Goal: Entertainment & Leisure: Consume media (video, audio)

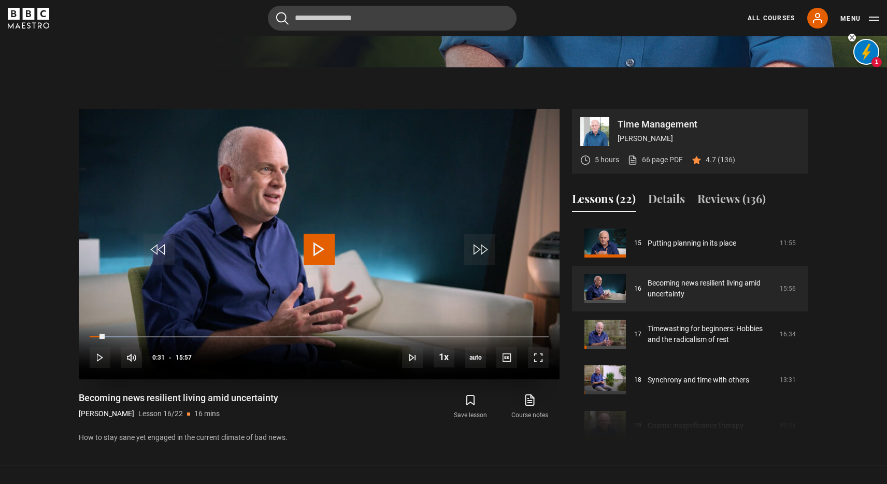
scroll to position [492, 0]
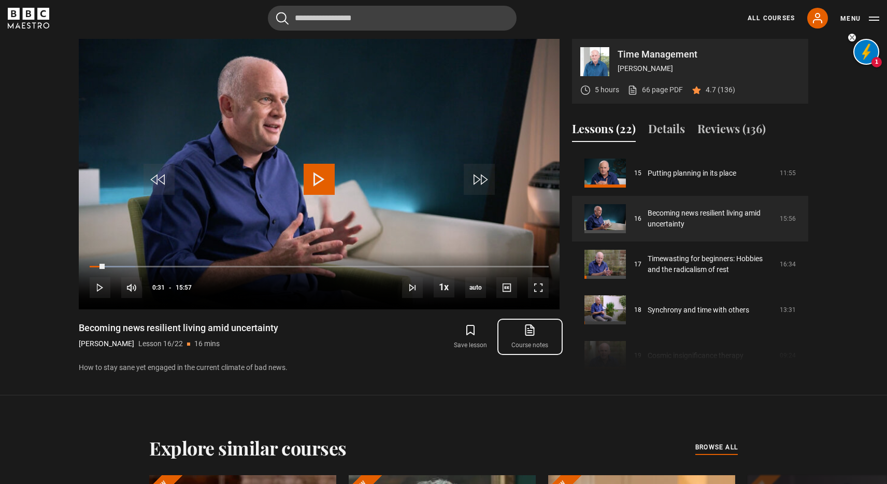
click at [528, 339] on link "Course notes opens in new tab" at bounding box center [530, 337] width 59 height 30
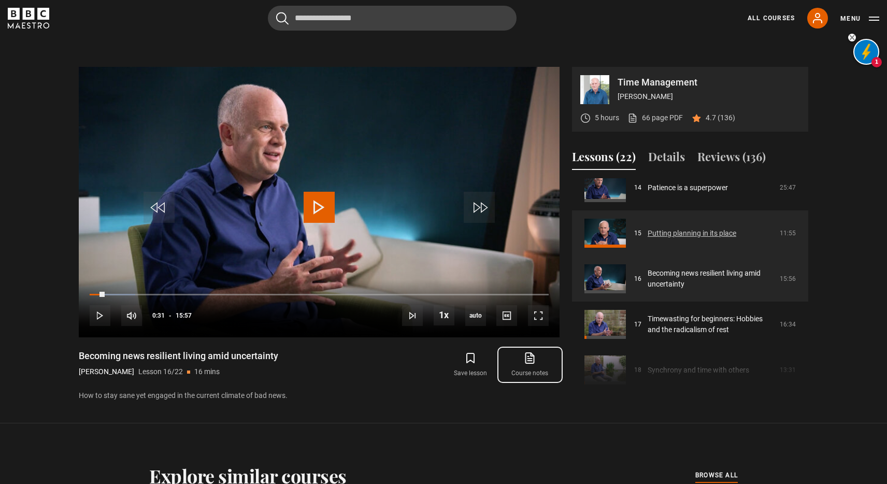
scroll to position [659, 0]
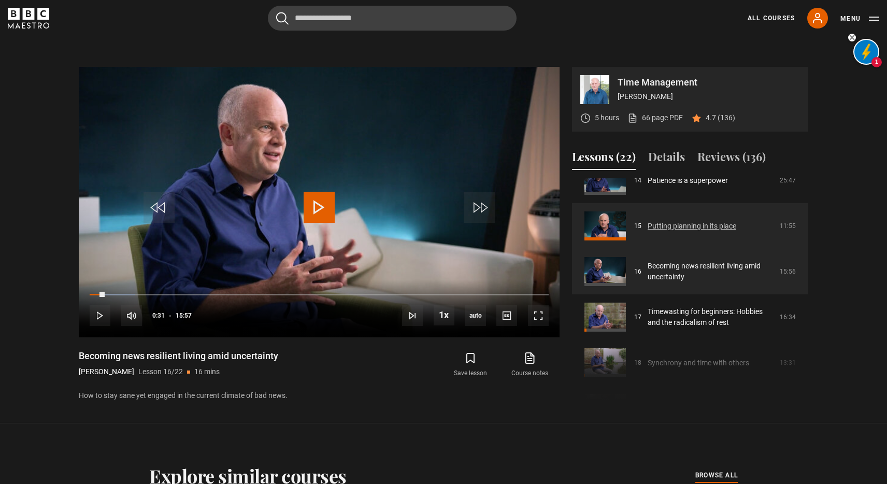
click at [648, 222] on link "Putting planning in its place" at bounding box center [692, 226] width 89 height 11
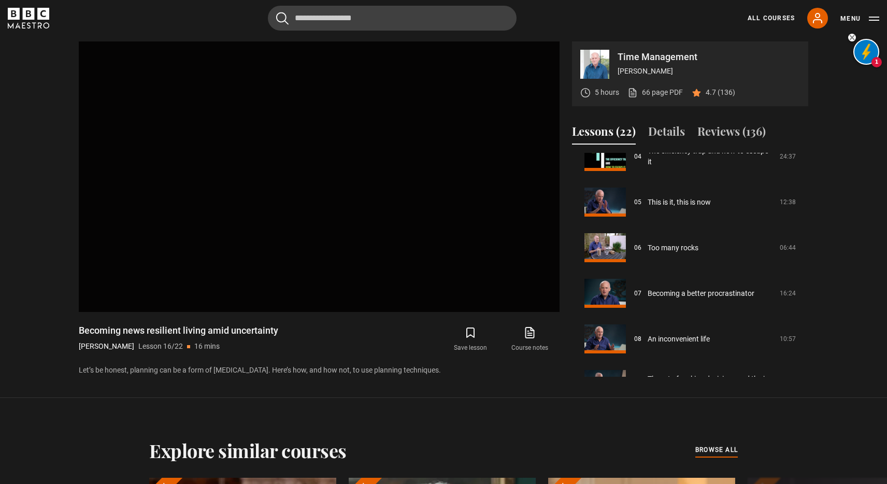
scroll to position [237, 0]
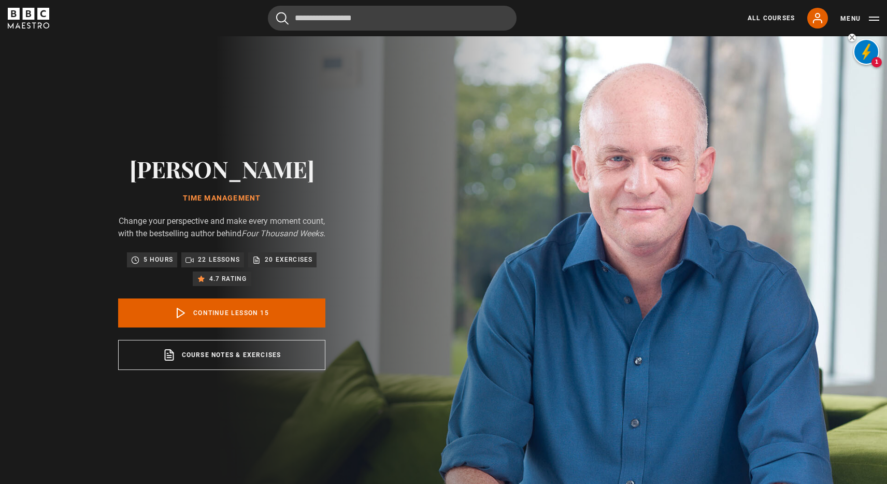
scroll to position [638, 0]
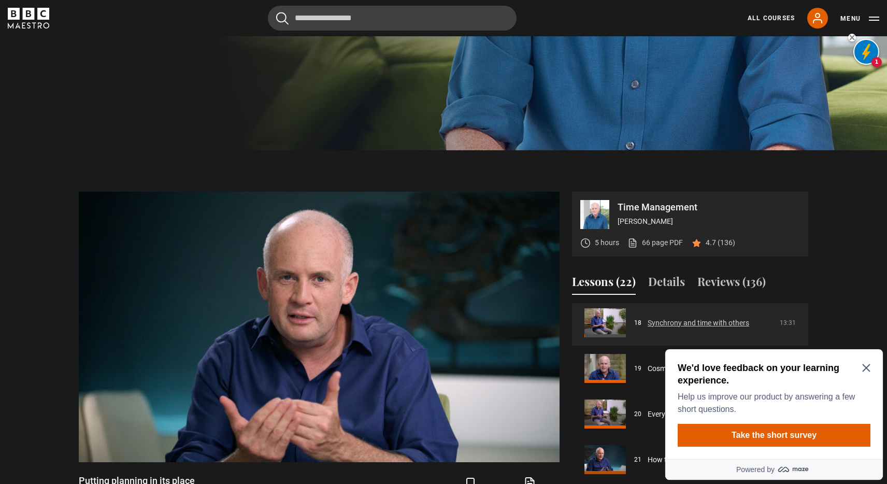
scroll to position [825, 0]
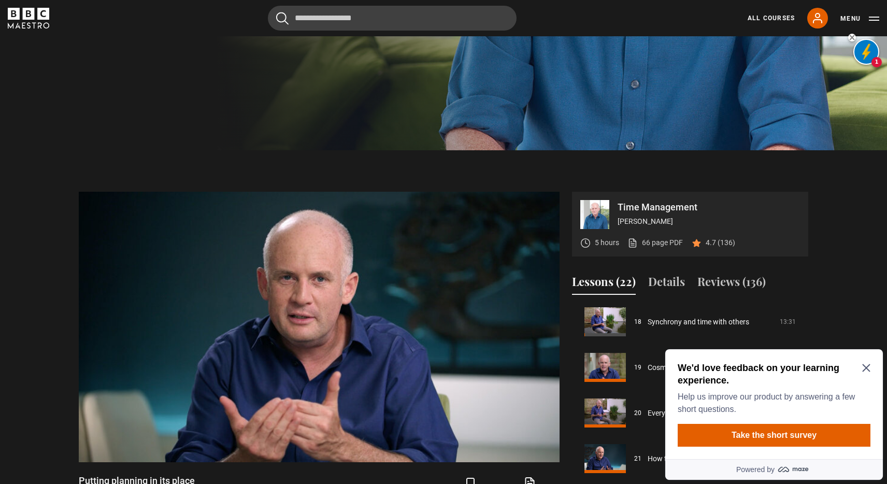
click at [868, 366] on icon "Close Maze Prompt" at bounding box center [866, 368] width 8 height 8
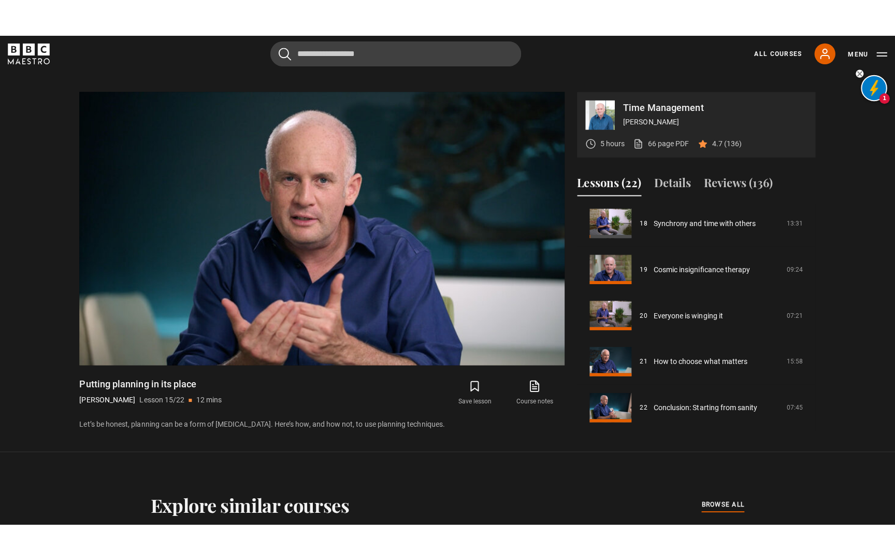
scroll to position [471, 0]
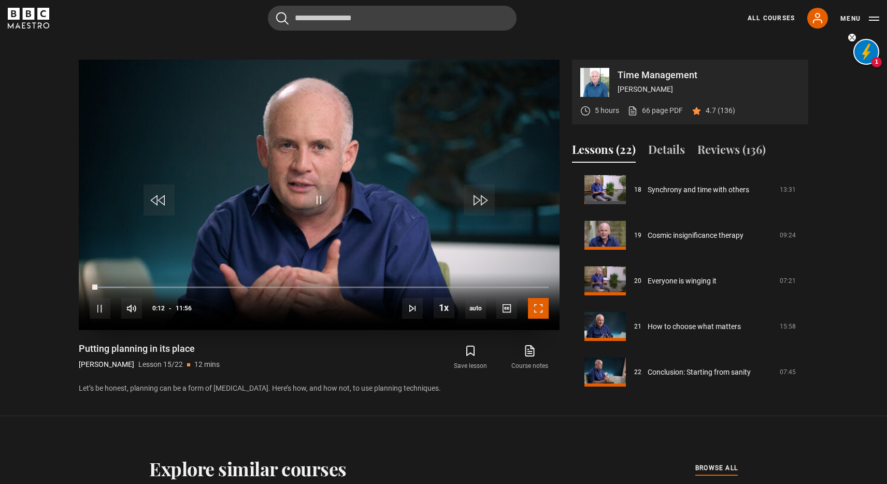
click at [537, 308] on span "Video Player" at bounding box center [538, 308] width 21 height 21
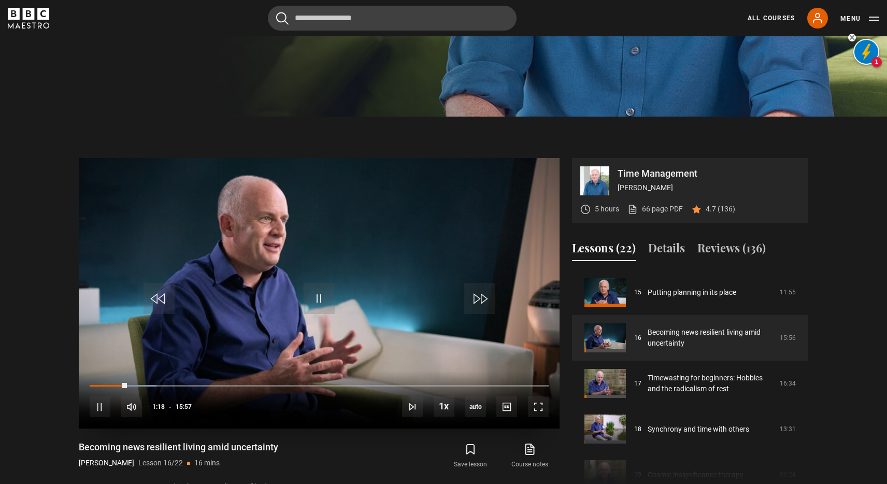
scroll to position [353, 0]
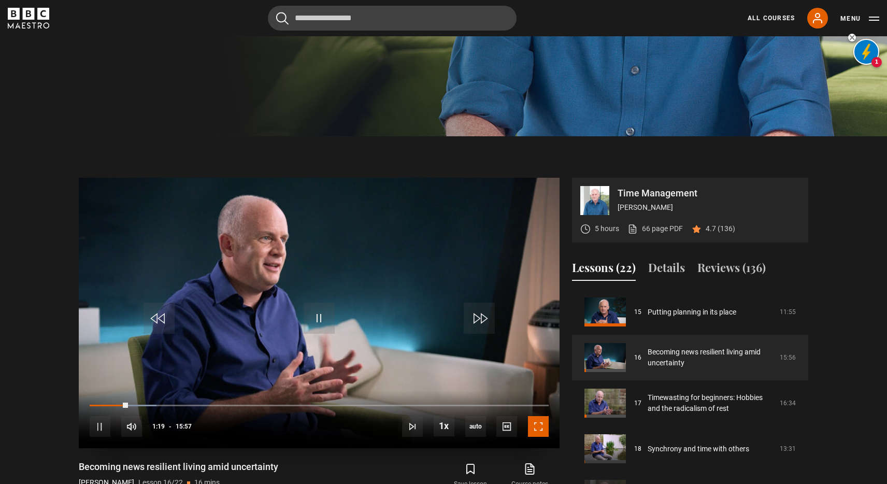
click at [539, 425] on span "Video Player" at bounding box center [538, 426] width 21 height 21
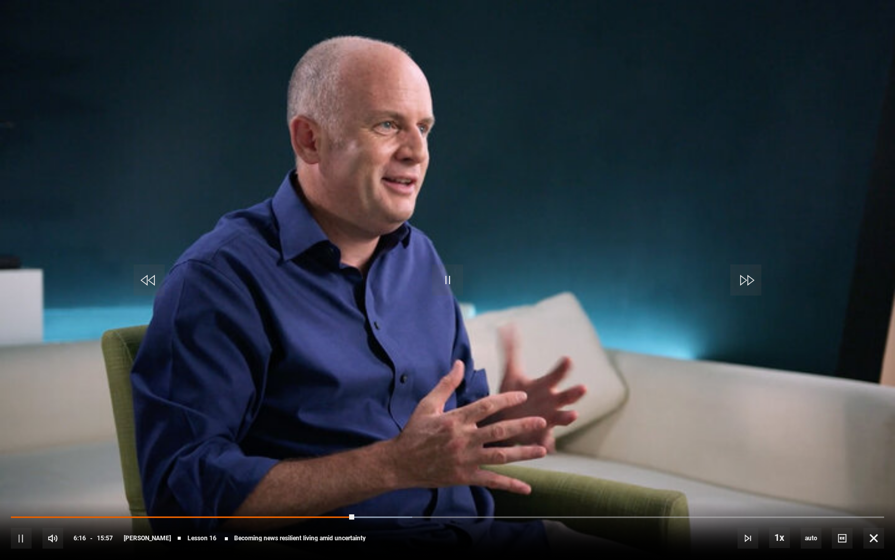
click at [419, 331] on video "Video Player" at bounding box center [447, 280] width 895 height 560
click at [173, 483] on div "10s Skip Back 10 seconds Play 10s Skip Forward 10 seconds Loaded : 45.98% 06:16…" at bounding box center [447, 531] width 895 height 58
drag, startPoint x: 355, startPoint y: 516, endPoint x: 201, endPoint y: 514, distance: 154.4
click at [201, 483] on div "10s Skip Back 10 seconds Play 10s Skip Forward 10 seconds Loaded : 0.00% 05:35 …" at bounding box center [447, 531] width 895 height 58
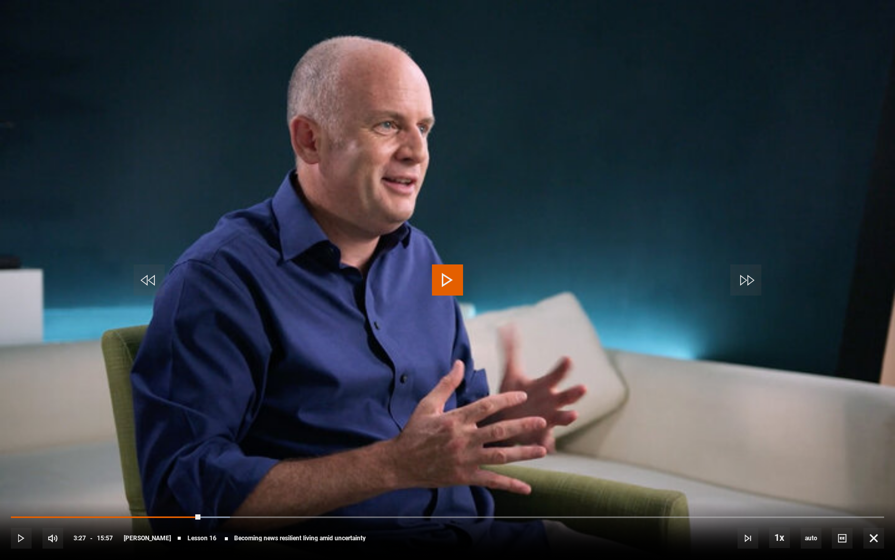
click at [440, 283] on span "Video Player" at bounding box center [447, 279] width 31 height 31
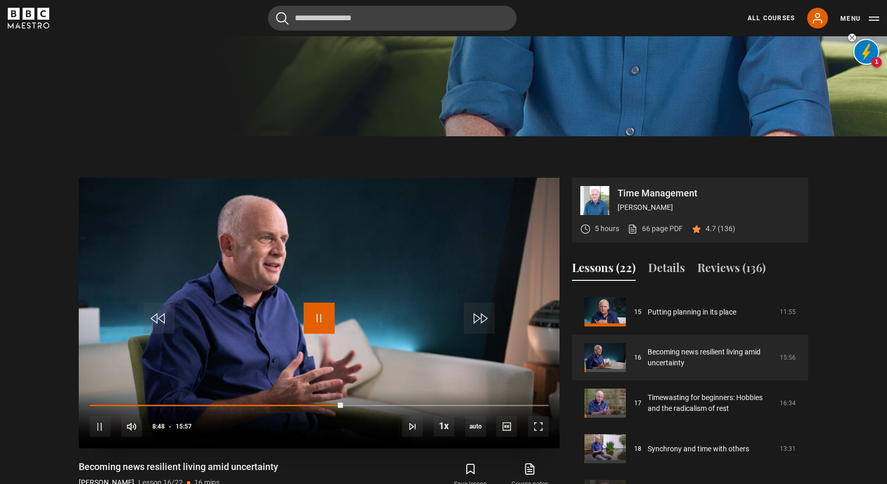
click at [320, 314] on span "Video Player" at bounding box center [319, 318] width 31 height 31
click at [323, 314] on span "Video Player" at bounding box center [319, 318] width 31 height 31
click at [313, 401] on div "10s Skip Back 10 seconds Pause 10s Skip Forward 10 seconds Loaded : 61.65% 04:4…" at bounding box center [319, 420] width 481 height 58
click at [303, 409] on div "10s Skip Back 10 seconds Pause 10s Skip Forward 10 seconds Loaded : 61.65% 07:4…" at bounding box center [319, 420] width 481 height 58
drag, startPoint x: 344, startPoint y: 406, endPoint x: 313, endPoint y: 406, distance: 31.1
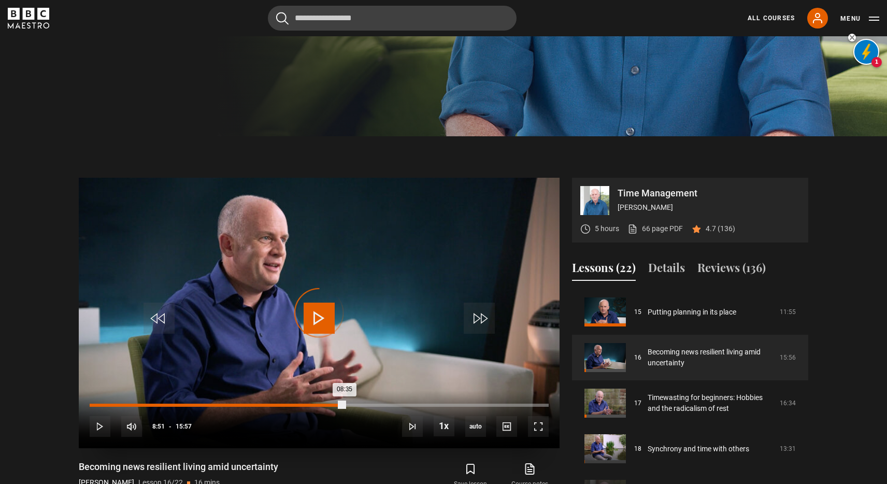
click at [313, 406] on div "08:35" at bounding box center [217, 405] width 255 height 3
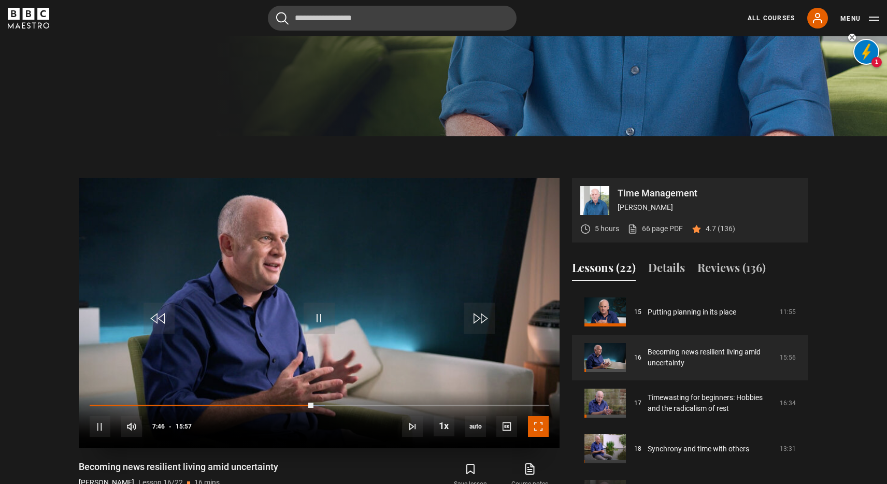
click at [534, 426] on span "Video Player" at bounding box center [538, 426] width 21 height 21
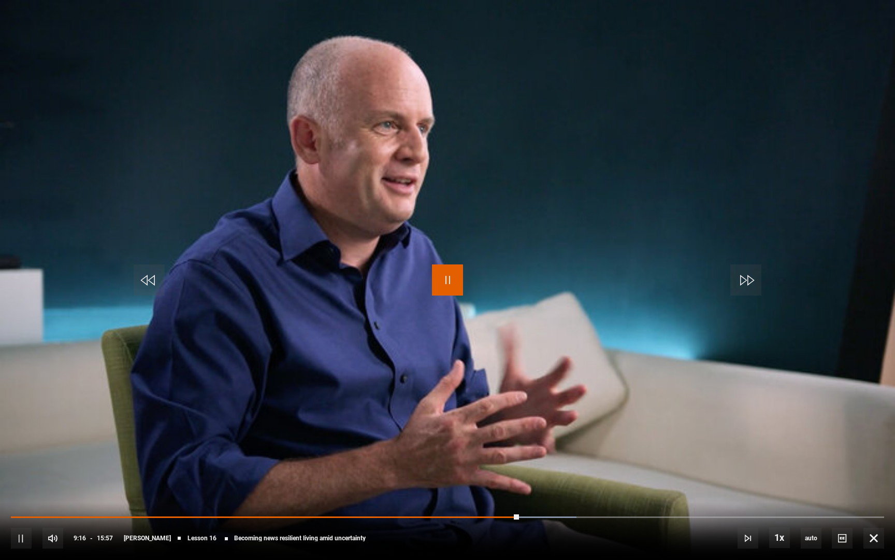
click at [448, 278] on span "Video Player" at bounding box center [447, 279] width 31 height 31
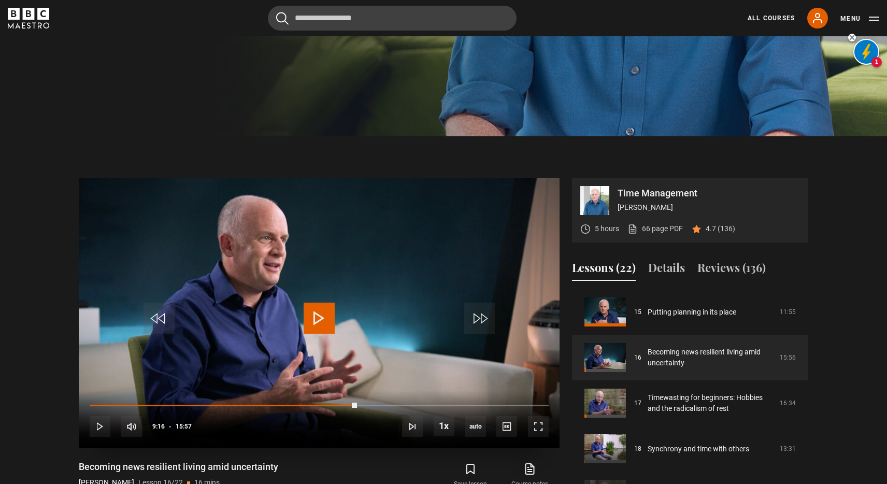
click at [320, 315] on span "Video Player" at bounding box center [319, 318] width 31 height 31
click at [538, 428] on span "Video Player" at bounding box center [538, 426] width 21 height 21
click at [318, 401] on div "10s Skip Back 10 seconds Pause 10s Skip Forward 10 seconds Loaded : 85.16% 08:0…" at bounding box center [319, 420] width 481 height 58
click at [320, 403] on div "10s Skip Back 10 seconds Pause 10s Skip Forward 10 seconds Loaded : 85.68% 08:0…" at bounding box center [319, 420] width 481 height 58
drag, startPoint x: 451, startPoint y: 404, endPoint x: 352, endPoint y: 406, distance: 99.0
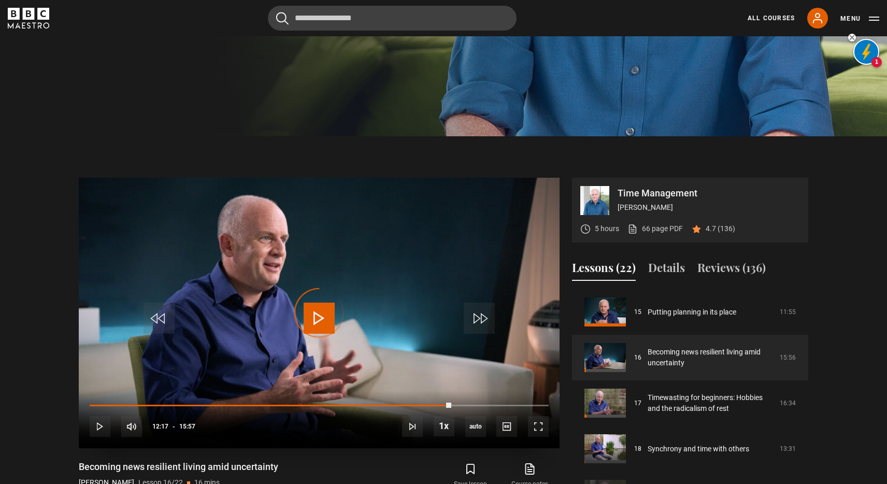
click at [352, 406] on div "10s Skip Back 10 seconds Play 10s Skip Forward 10 seconds Loaded : 0.00% 09:11 …" at bounding box center [319, 420] width 481 height 58
click at [383, 317] on video "Video Player" at bounding box center [319, 313] width 481 height 271
click at [310, 314] on span "Video Player" at bounding box center [319, 318] width 31 height 31
click at [535, 425] on span "Video Player" at bounding box center [538, 426] width 21 height 21
click at [327, 281] on video "Video Player" at bounding box center [319, 313] width 481 height 271
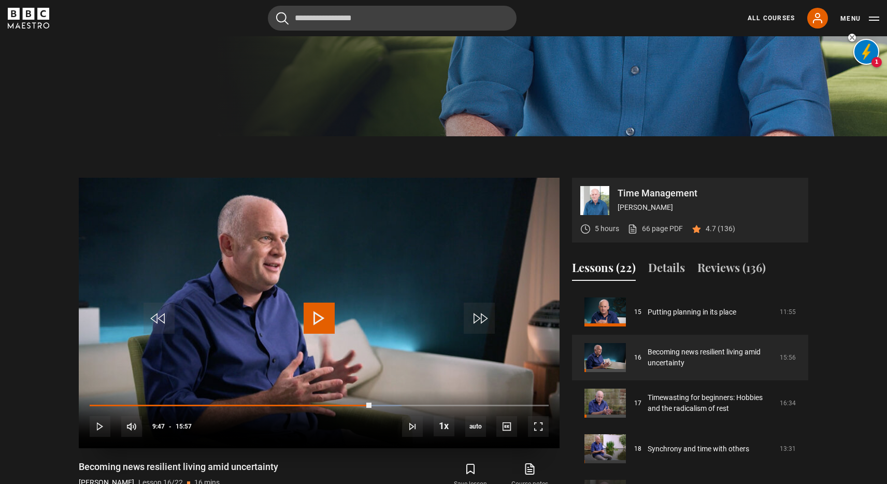
click at [309, 316] on span "Video Player" at bounding box center [319, 318] width 31 height 31
click at [316, 318] on span "Video Player" at bounding box center [319, 318] width 31 height 31
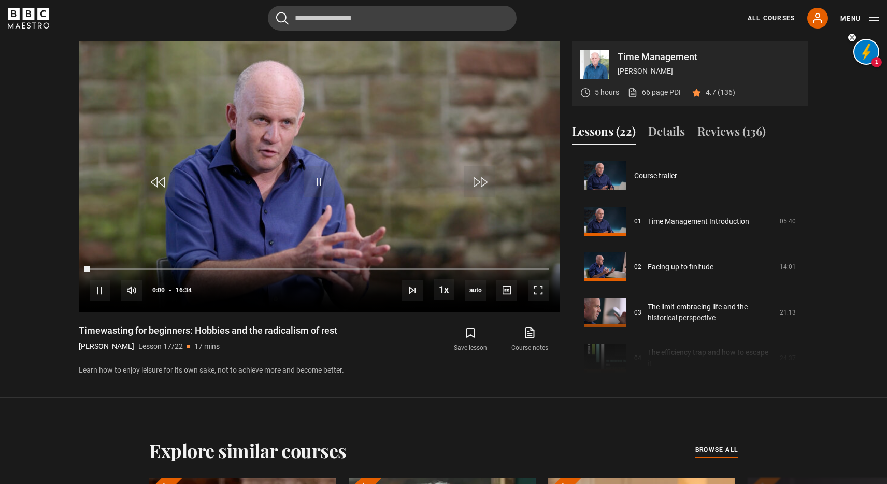
scroll to position [730, 0]
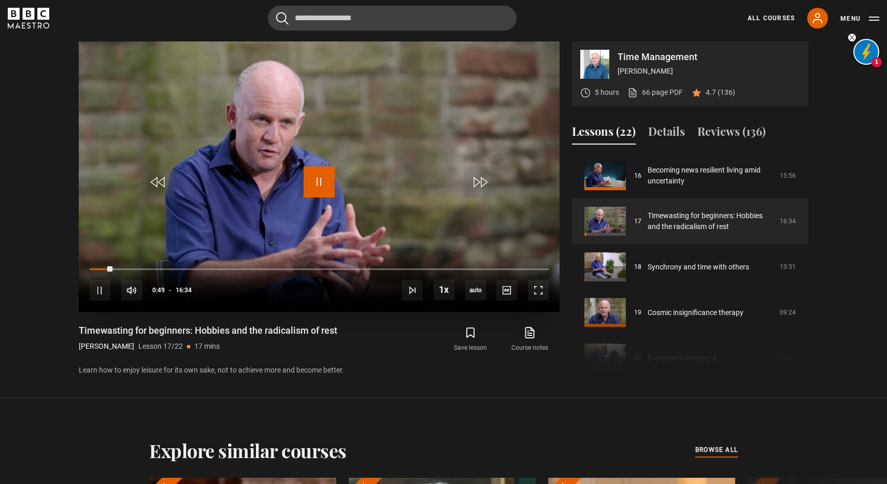
click at [328, 180] on span "Video Player" at bounding box center [319, 181] width 31 height 31
drag, startPoint x: 109, startPoint y: 267, endPoint x: 95, endPoint y: 268, distance: 14.0
click at [95, 268] on div "Loaded : 0.00% 00:17 00:43" at bounding box center [319, 268] width 459 height 3
click at [94, 271] on div "10s Skip Back 10 seconds Play 10s Skip Forward 10 seconds Loaded : 6.04% 00:20 …" at bounding box center [319, 283] width 481 height 58
click at [94, 267] on div "Loaded : 6.04% 00:10 00:13" at bounding box center [319, 268] width 459 height 3
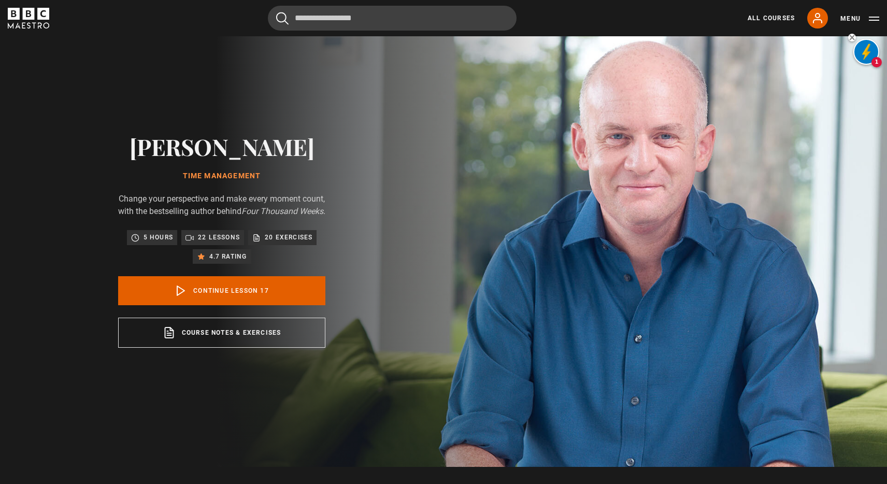
scroll to position [21, 0]
